Goal: Check status: Check status

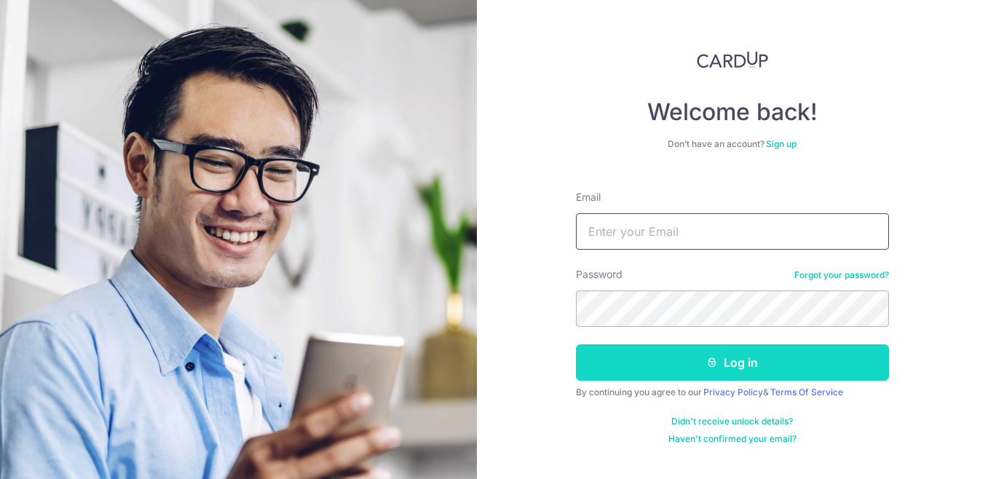
type input "[EMAIL_ADDRESS][DOMAIN_NAME]"
click at [663, 367] on button "Log in" at bounding box center [732, 362] width 313 height 36
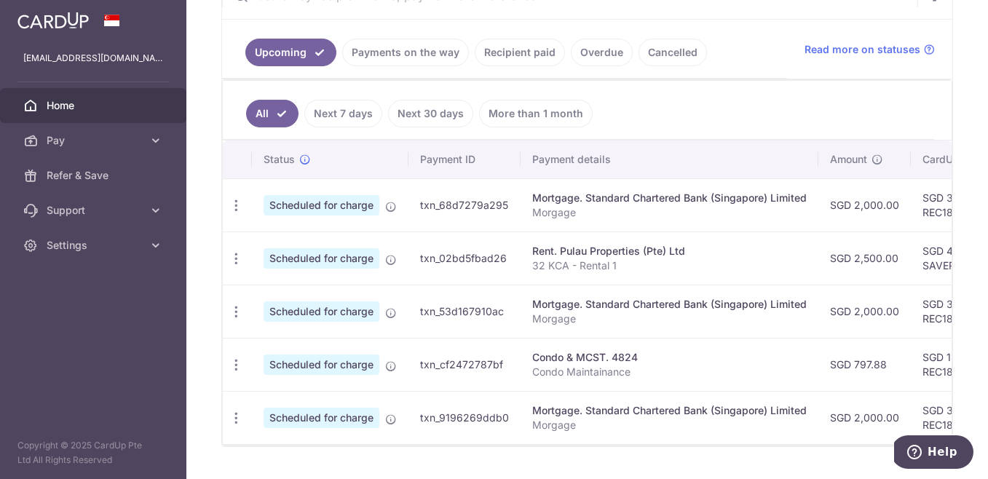
scroll to position [354, 0]
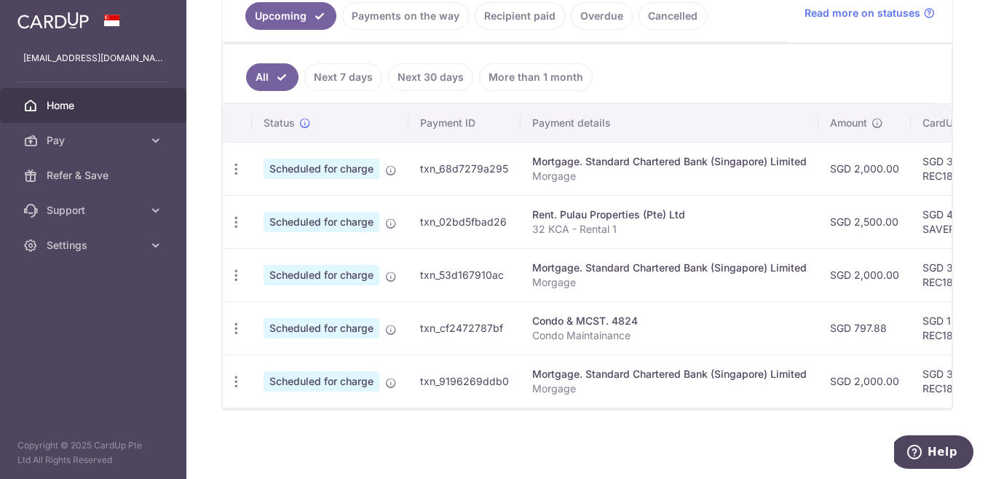
drag, startPoint x: 590, startPoint y: 410, endPoint x: 606, endPoint y: 410, distance: 16.7
click at [606, 410] on div "Upcoming Payments on the way Recipient paid Overdue Cancelled Read more on stat…" at bounding box center [587, 172] width 732 height 475
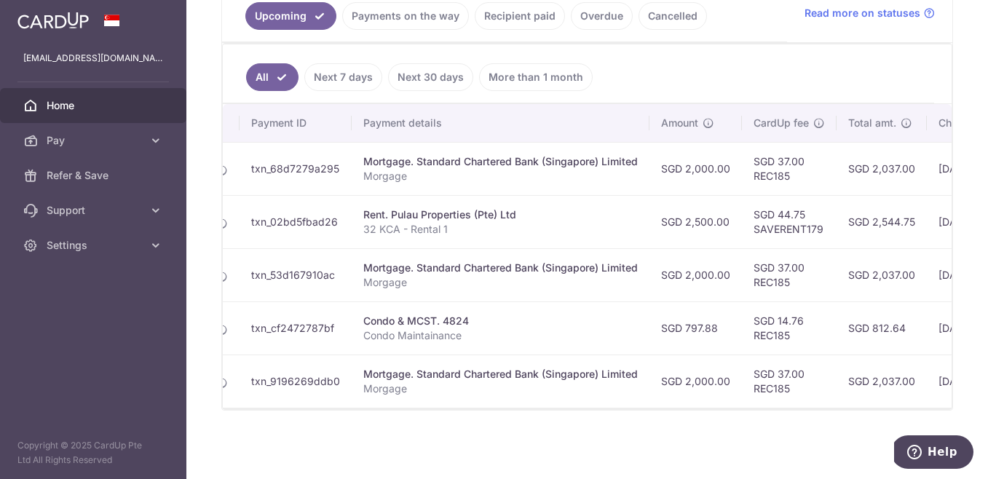
scroll to position [0, 257]
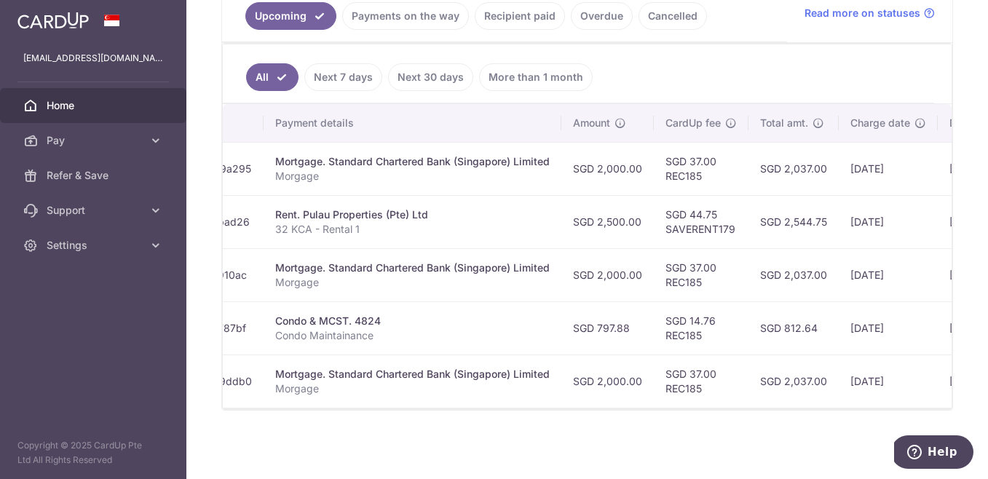
click at [700, 328] on td "SGD 14.76 REC185" at bounding box center [701, 327] width 95 height 53
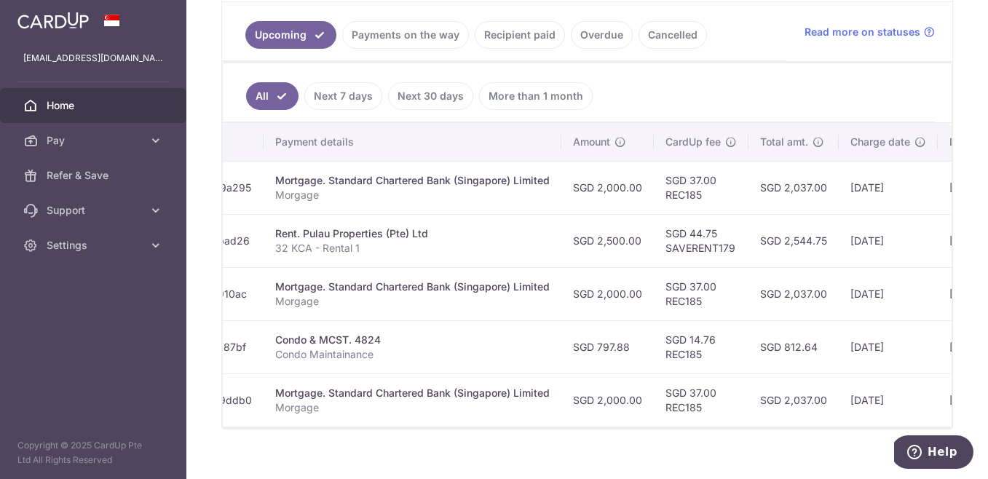
click at [512, 41] on link "Recipient paid" at bounding box center [520, 35] width 90 height 28
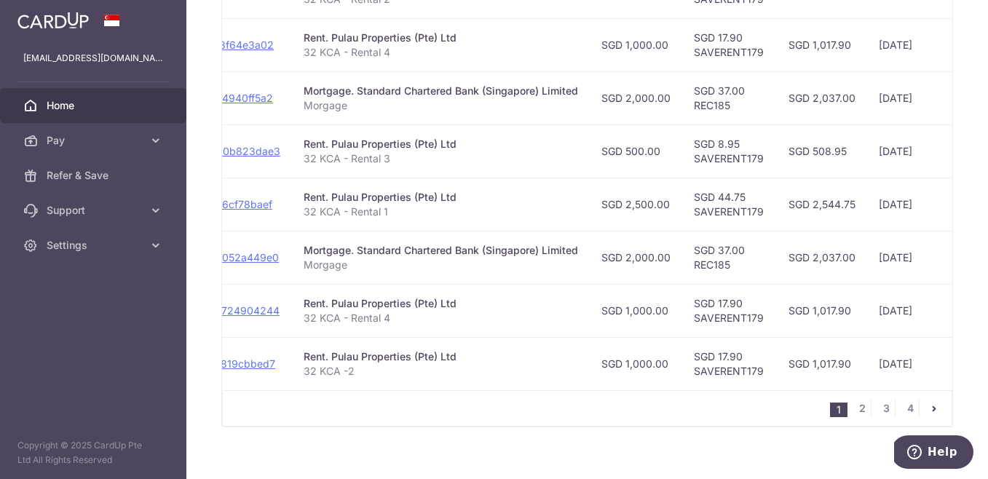
scroll to position [0, 215]
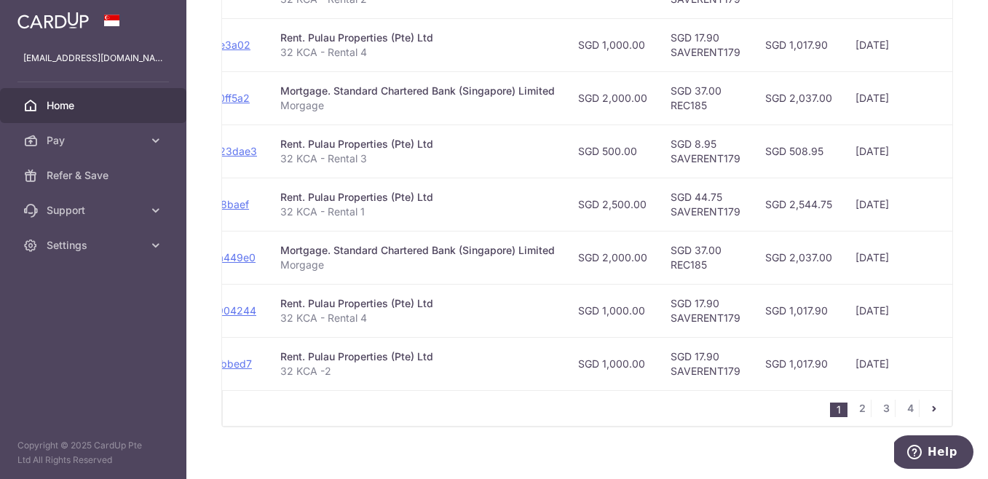
click at [866, 417] on ul "1 2 3 4" at bounding box center [891, 408] width 122 height 17
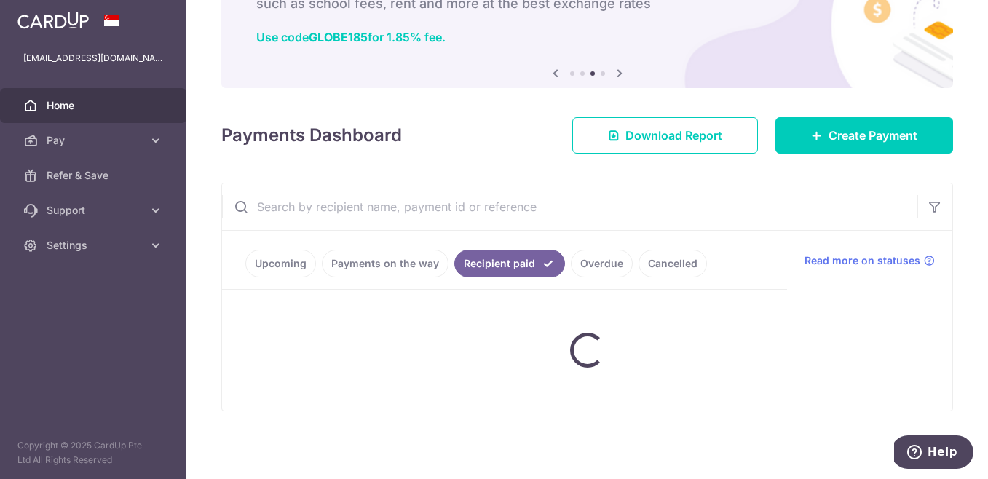
scroll to position [61, 0]
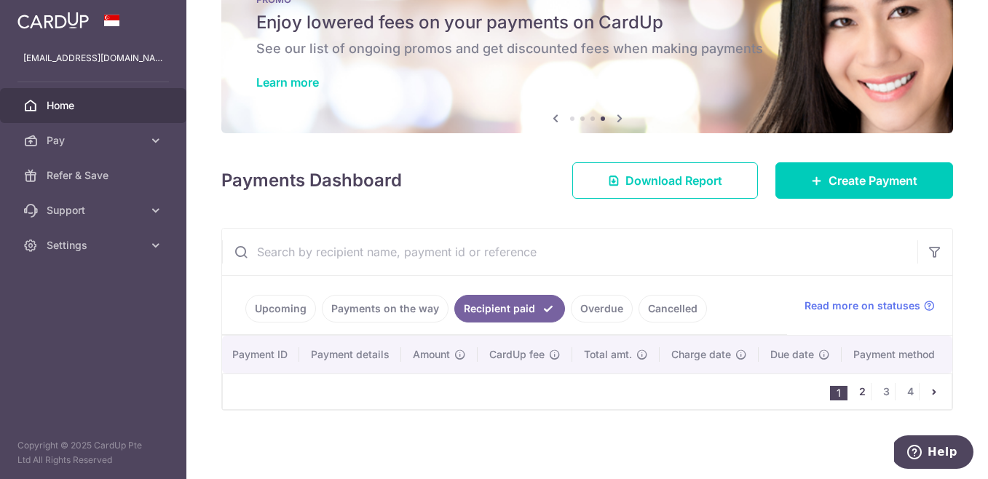
click at [853, 392] on link "2" at bounding box center [861, 391] width 17 height 17
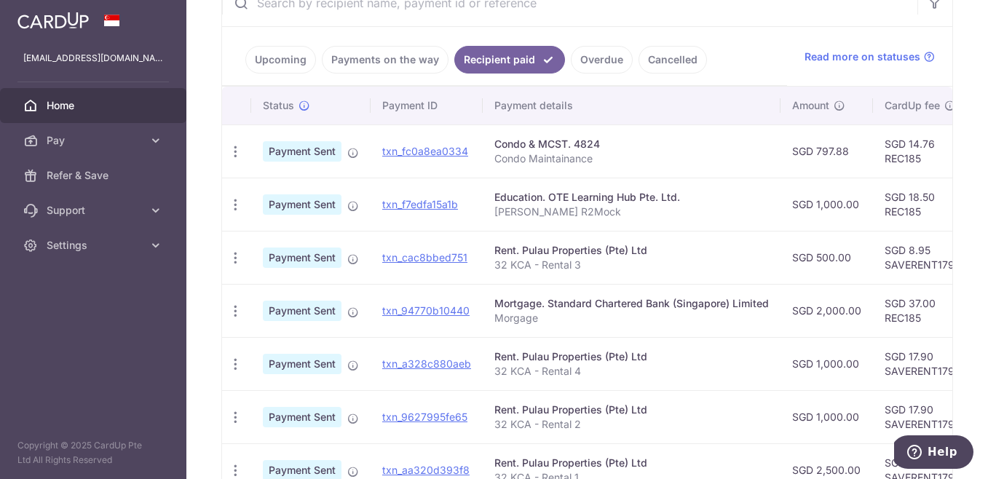
scroll to position [312, 0]
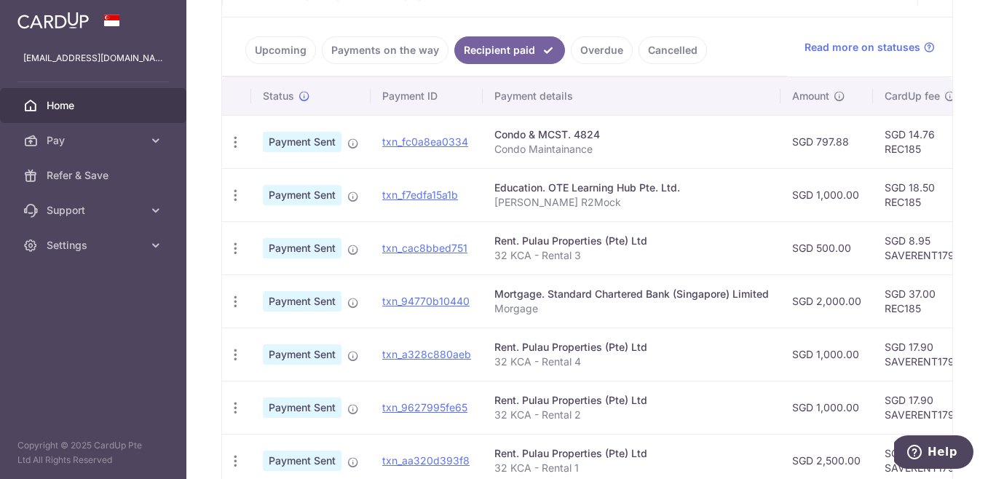
drag, startPoint x: 783, startPoint y: 137, endPoint x: 834, endPoint y: 143, distance: 52.1
click at [835, 143] on td "SGD 797.88" at bounding box center [826, 141] width 92 height 53
click at [852, 143] on td "SGD 797.88" at bounding box center [826, 141] width 92 height 53
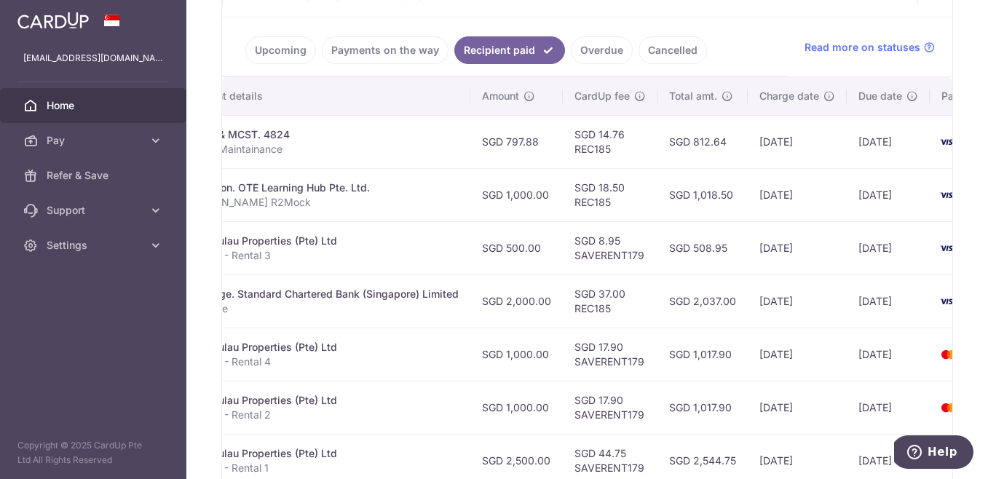
scroll to position [0, 316]
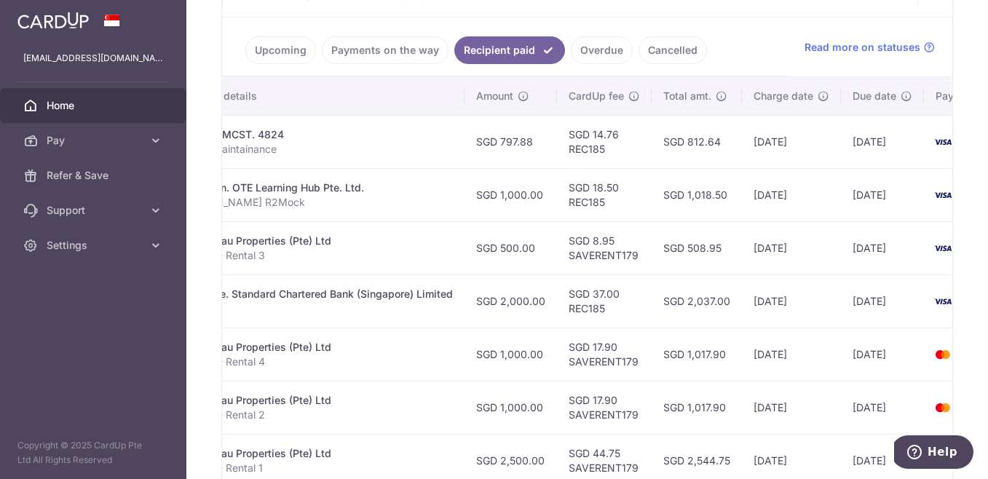
drag, startPoint x: 708, startPoint y: 145, endPoint x: 662, endPoint y: 150, distance: 46.9
click at [660, 150] on td "SGD 812.64" at bounding box center [697, 141] width 90 height 53
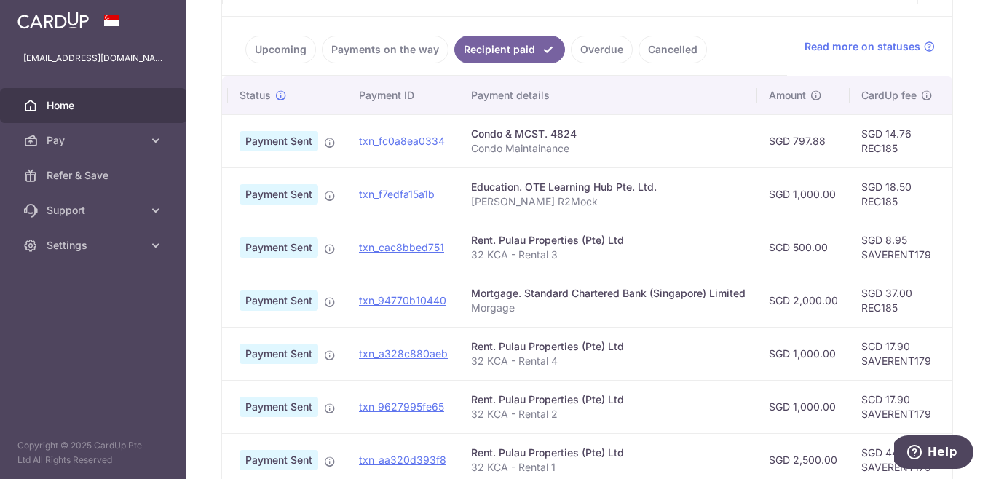
scroll to position [0, 0]
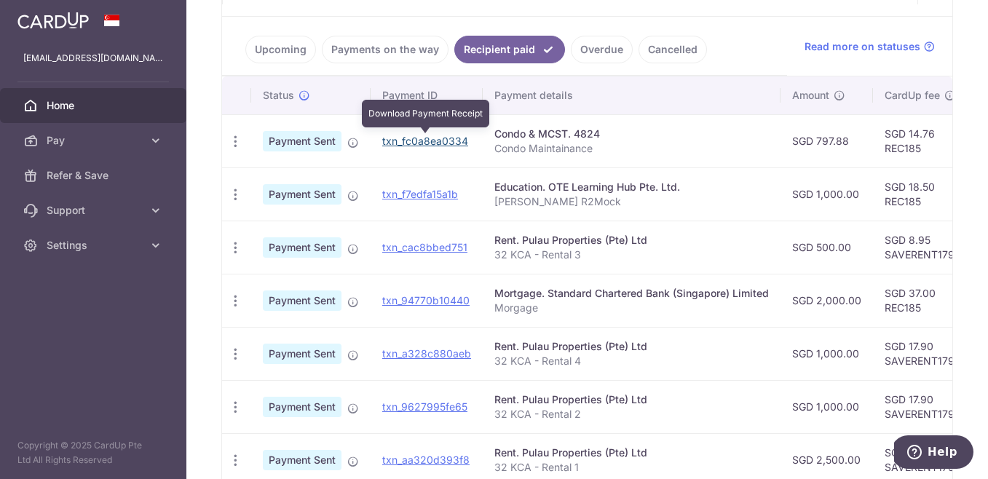
click at [393, 141] on link "txn_fc0a8ea0334" at bounding box center [425, 141] width 86 height 12
